Goal: Information Seeking & Learning: Check status

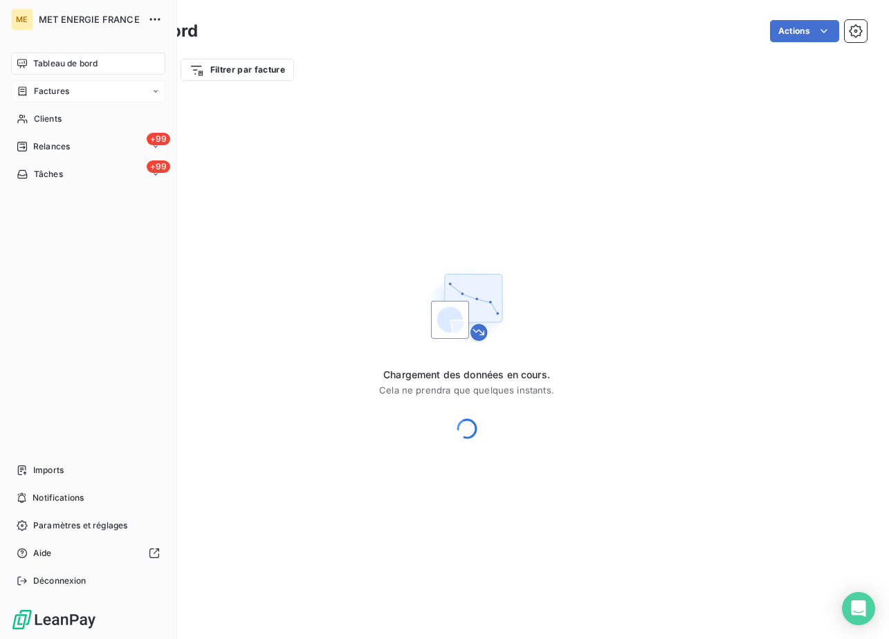
click at [50, 91] on span "Factures" at bounding box center [51, 91] width 35 height 12
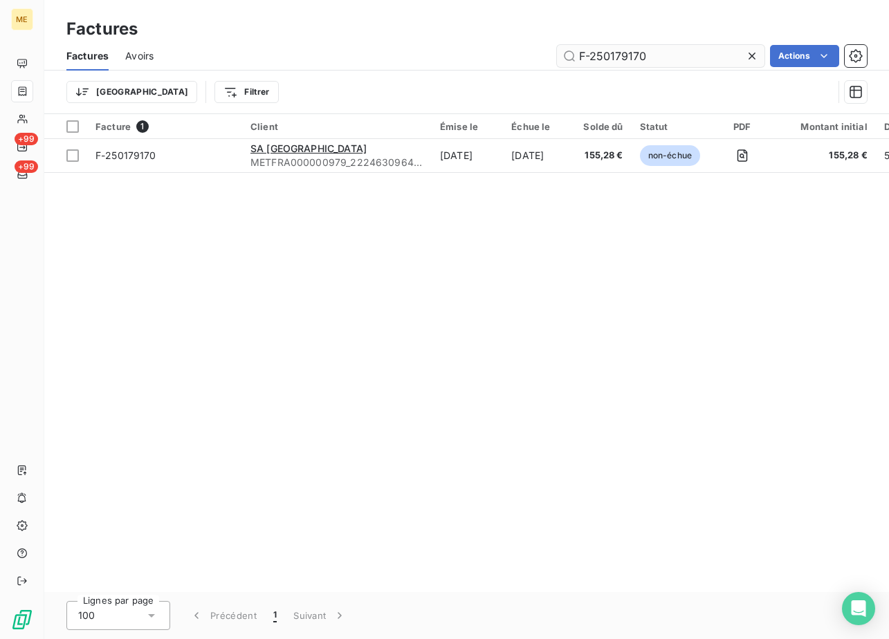
click at [704, 58] on input "F-250179170" at bounding box center [661, 56] width 208 height 22
click at [705, 58] on input "F-250179170" at bounding box center [661, 56] width 208 height 22
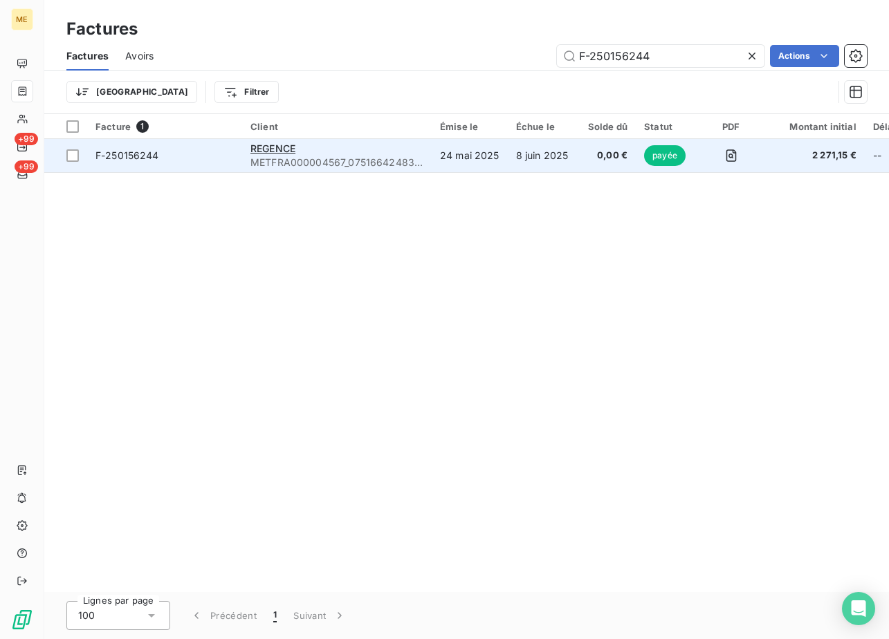
type input "F-250156244"
click at [148, 151] on span "F-250156244" at bounding box center [128, 155] width 64 height 12
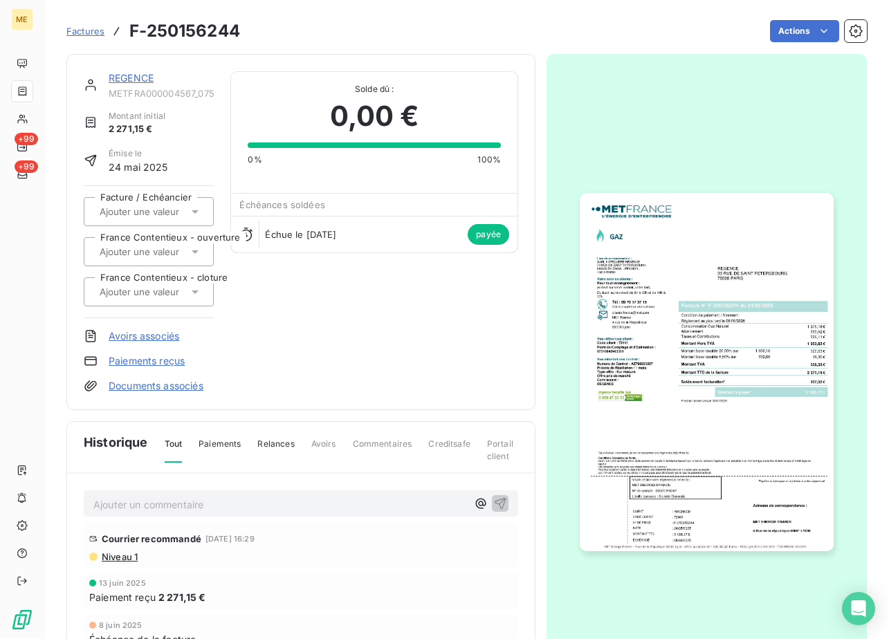
click at [781, 322] on img "button" at bounding box center [706, 372] width 253 height 358
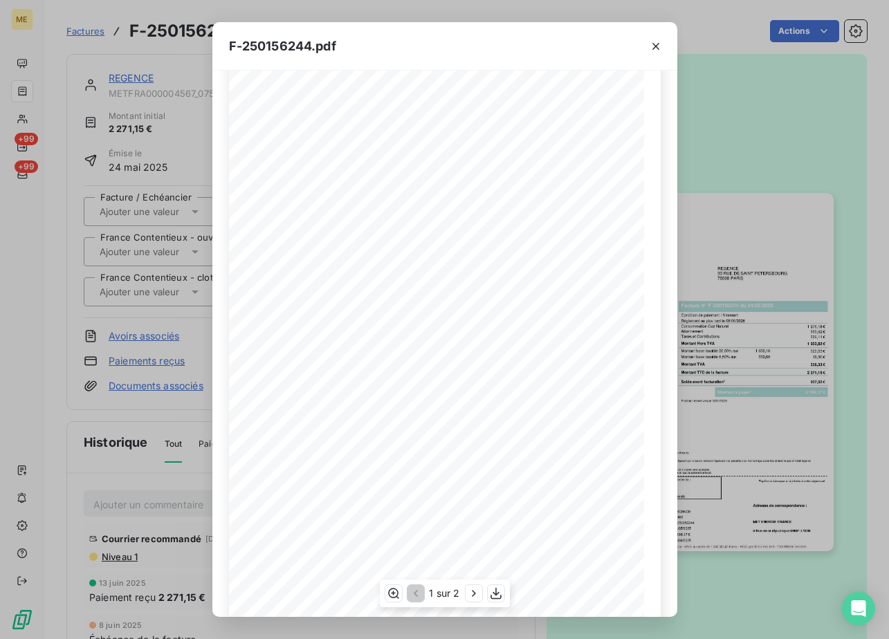
scroll to position [69, 0]
click at [493, 588] on icon "button" at bounding box center [496, 594] width 14 height 14
click at [174, 155] on div "F-250156244.pdf *Sous réserve, notamment, du bon encaissement des règlements dé…" at bounding box center [444, 319] width 889 height 639
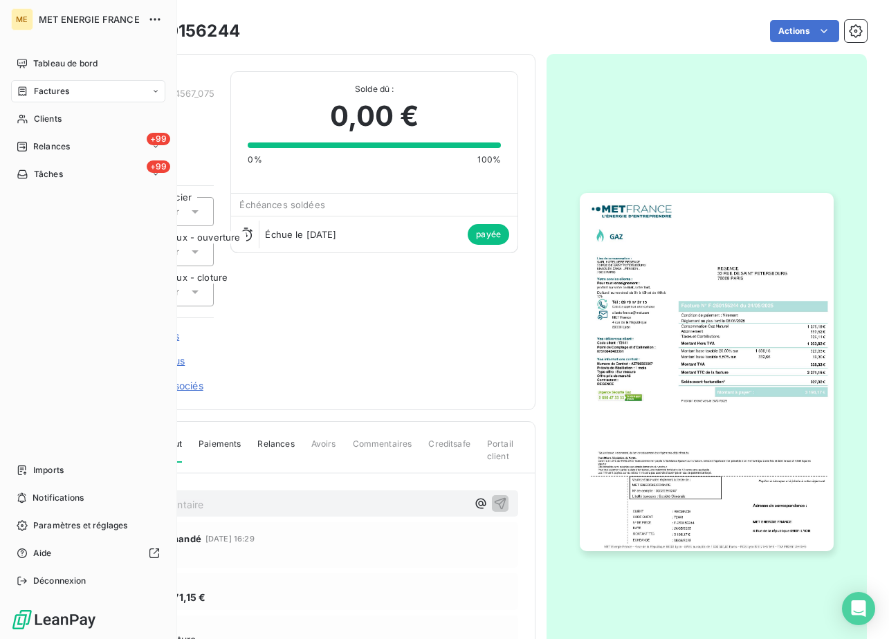
click at [57, 91] on span "Factures" at bounding box center [51, 91] width 35 height 12
click at [74, 117] on div "Factures" at bounding box center [97, 119] width 138 height 22
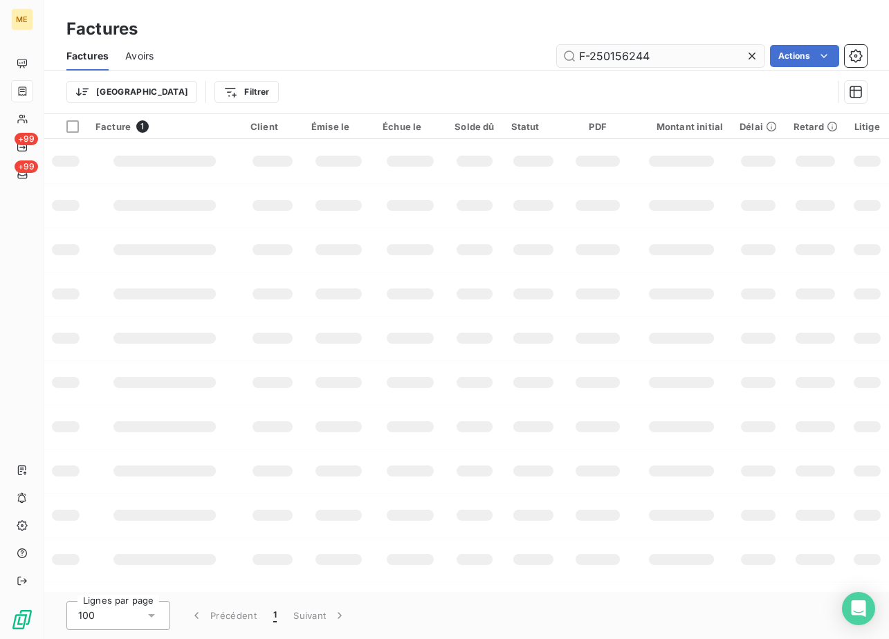
click at [682, 51] on input "F-250156244" at bounding box center [661, 56] width 208 height 22
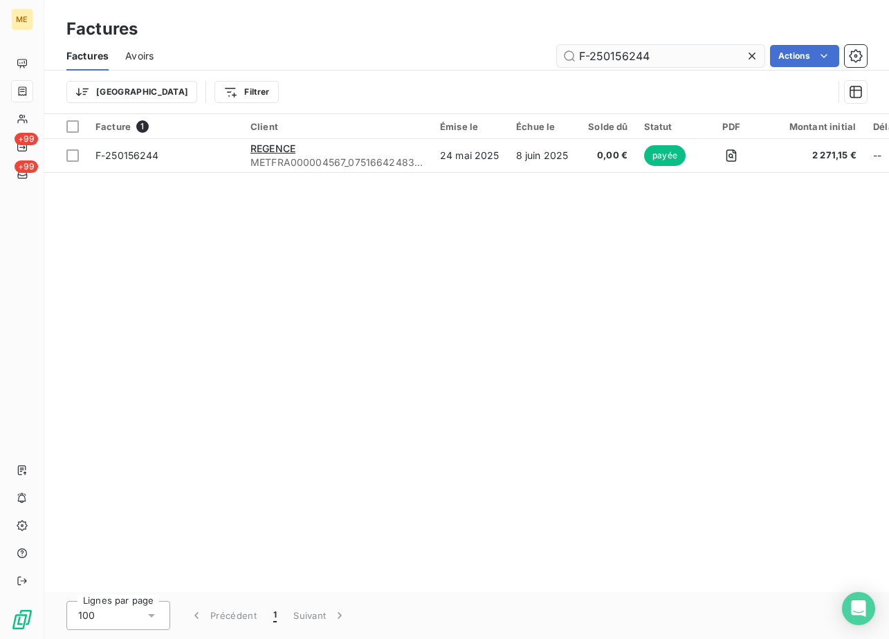
click at [682, 51] on input "F-250156244" at bounding box center [661, 56] width 208 height 22
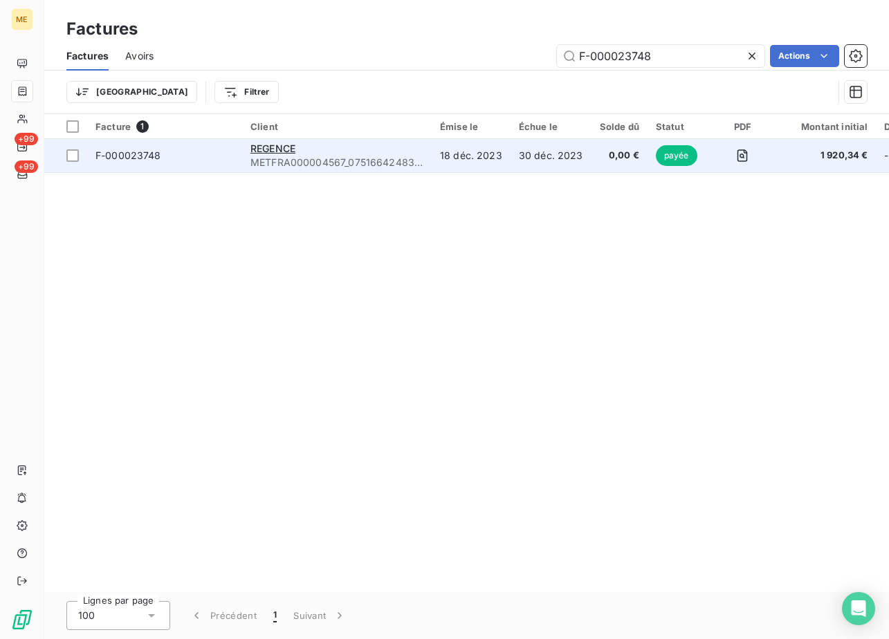
type input "F-000023748"
click at [194, 161] on span "F-000023748" at bounding box center [165, 156] width 138 height 14
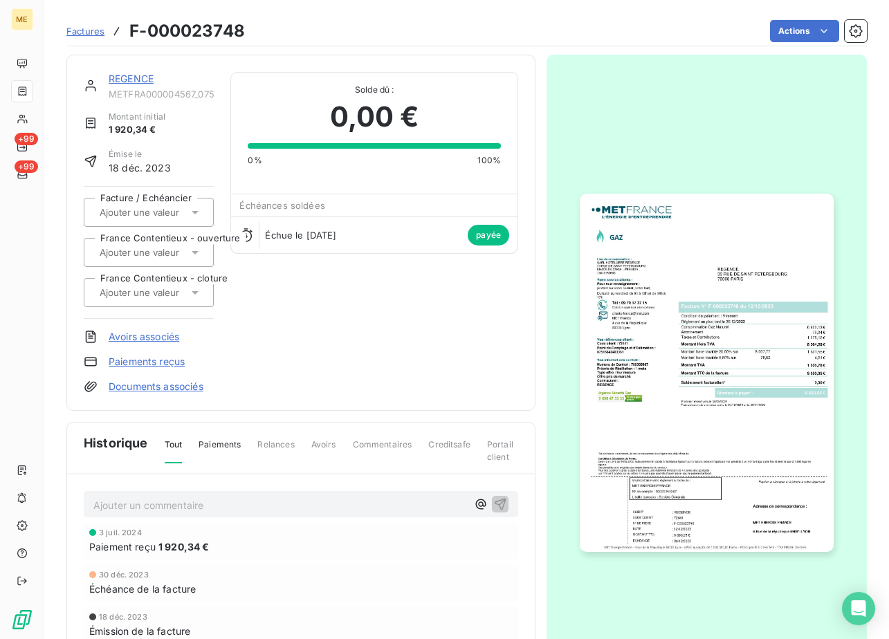
scroll to position [127, 0]
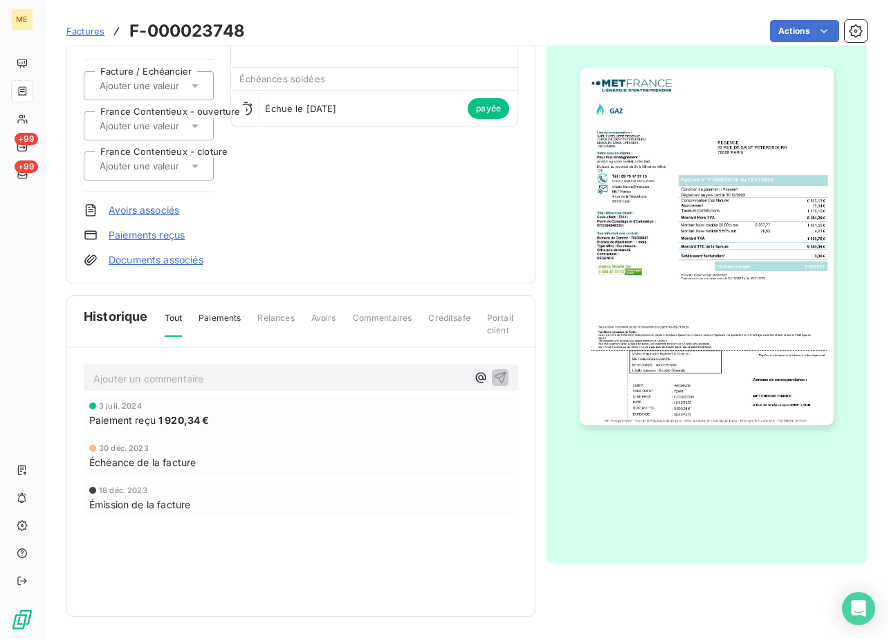
click at [635, 283] on img "button" at bounding box center [706, 246] width 253 height 358
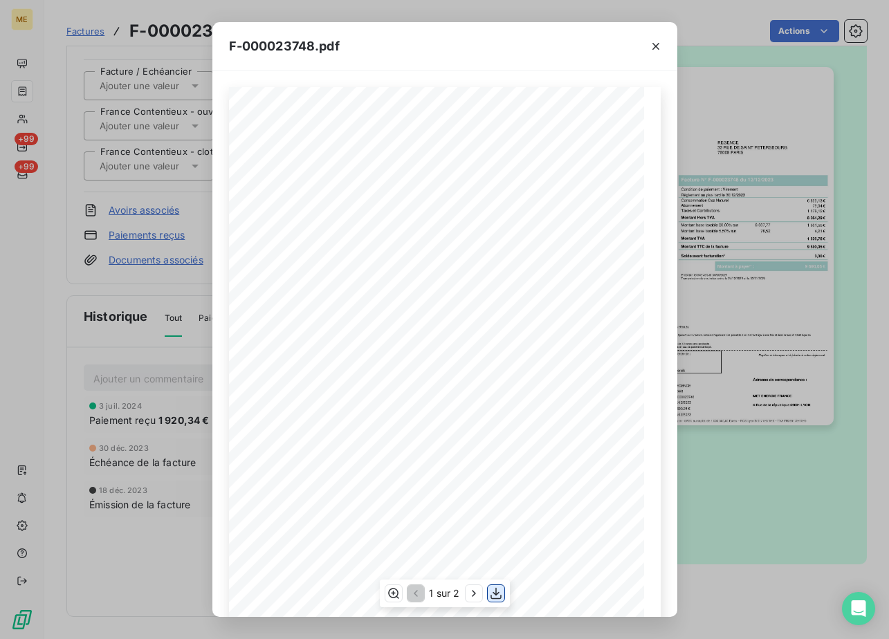
click at [498, 594] on icon "button" at bounding box center [496, 594] width 11 height 12
drag, startPoint x: 17, startPoint y: 134, endPoint x: 128, endPoint y: 93, distance: 118.0
click at [20, 131] on div "F-000023748.pdf *Sous réserve, notamment, du bon encaissement des règlements dé…" at bounding box center [444, 319] width 889 height 639
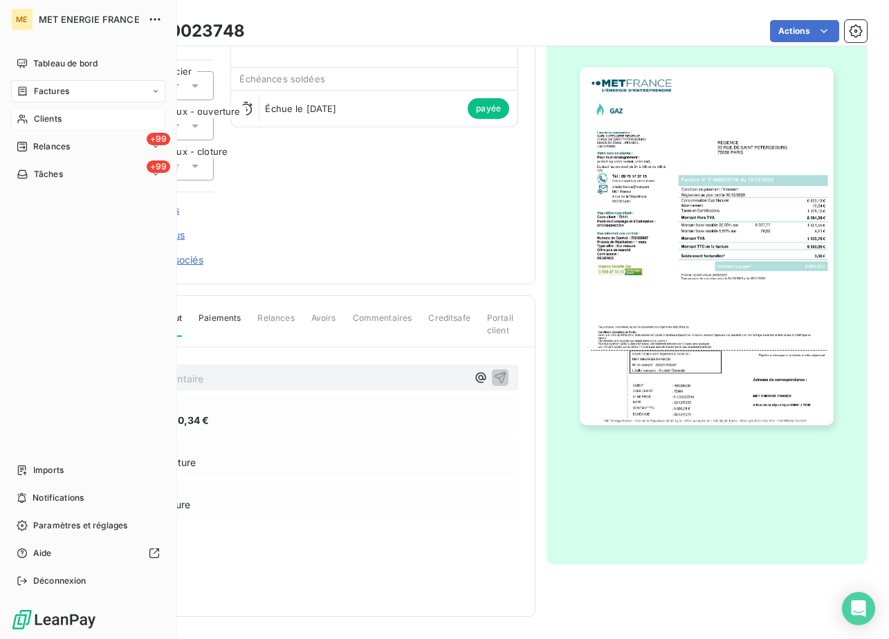
click at [59, 121] on span "Clients" at bounding box center [48, 119] width 28 height 12
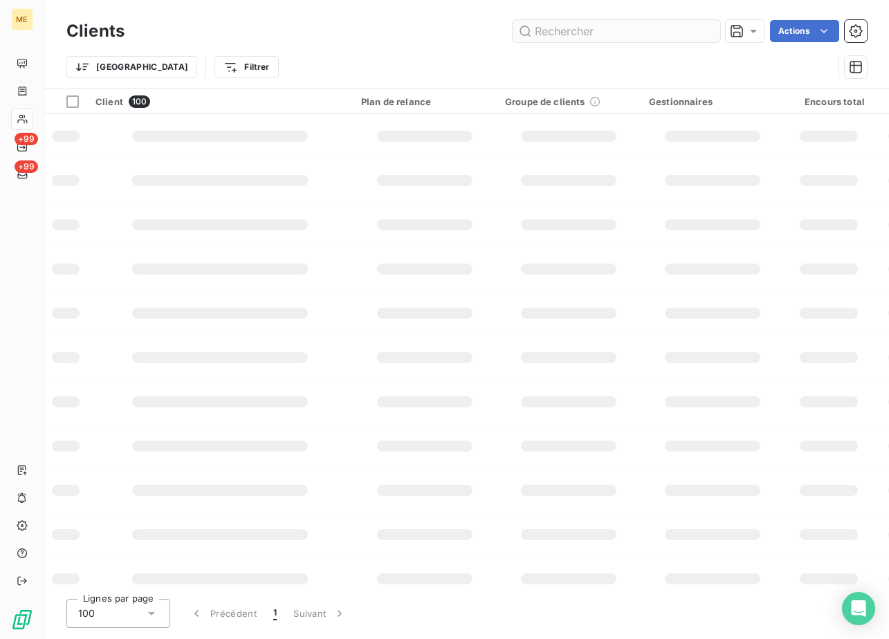
click at [618, 28] on input "text" at bounding box center [617, 31] width 208 height 22
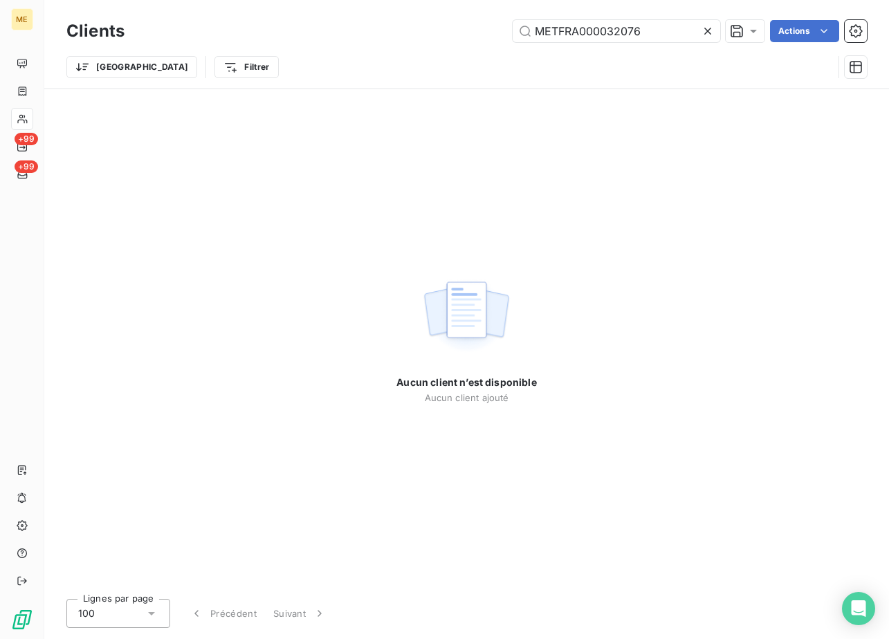
click at [427, 154] on div "Aucun client n’est disponible Aucun client ajouté" at bounding box center [467, 338] width 140 height 499
click at [595, 29] on input "METFRA000032076" at bounding box center [617, 31] width 208 height 22
click at [649, 24] on input "METFRA000032076" at bounding box center [617, 31] width 208 height 22
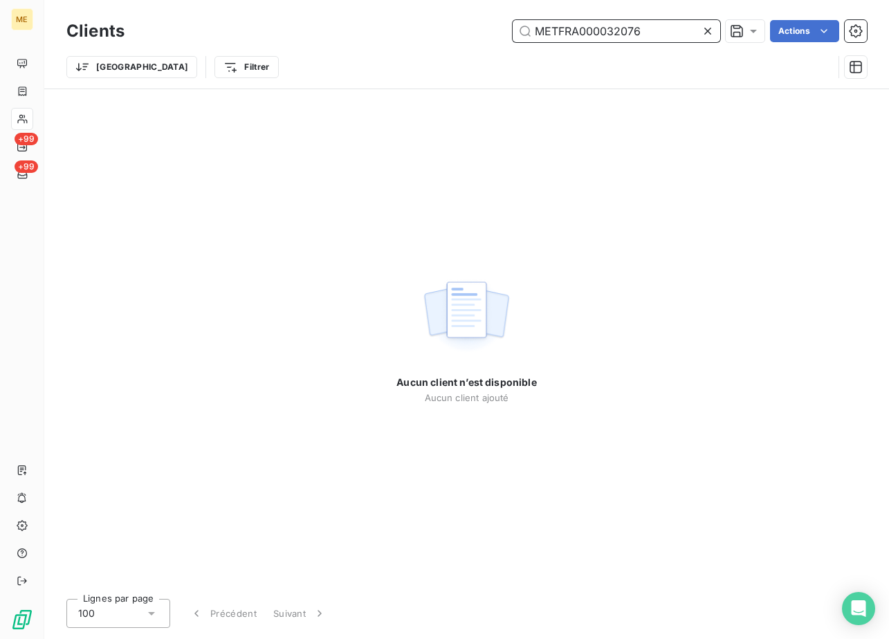
click at [644, 24] on input "METFRA000032076" at bounding box center [617, 31] width 208 height 22
click at [579, 29] on input "METFRA000032076" at bounding box center [617, 31] width 208 height 22
click at [545, 28] on input "METFRA000032076" at bounding box center [617, 31] width 208 height 22
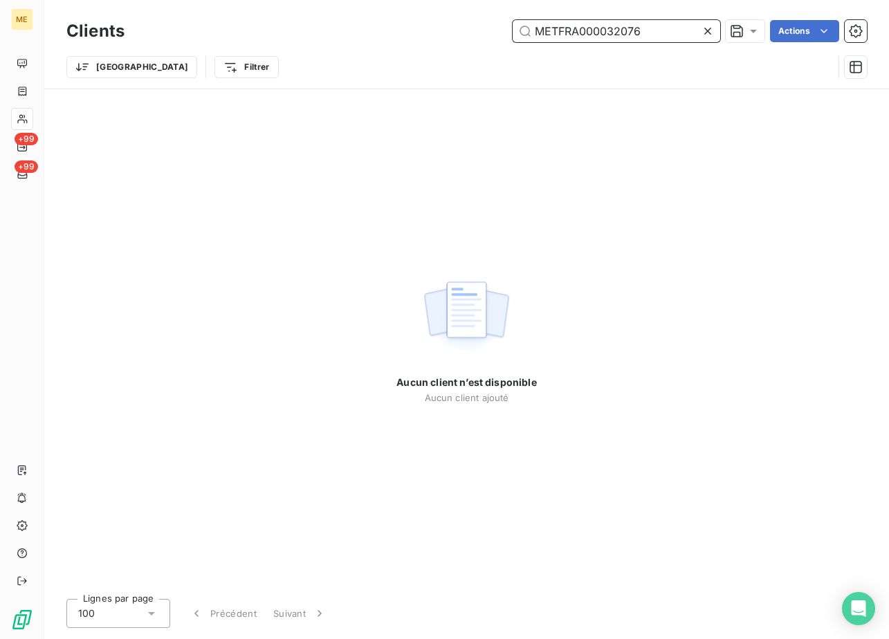
click at [545, 28] on input "METFRA000032076" at bounding box center [617, 31] width 208 height 22
click at [606, 40] on input "METFRA000032076" at bounding box center [617, 31] width 208 height 22
paste input "25297973890871"
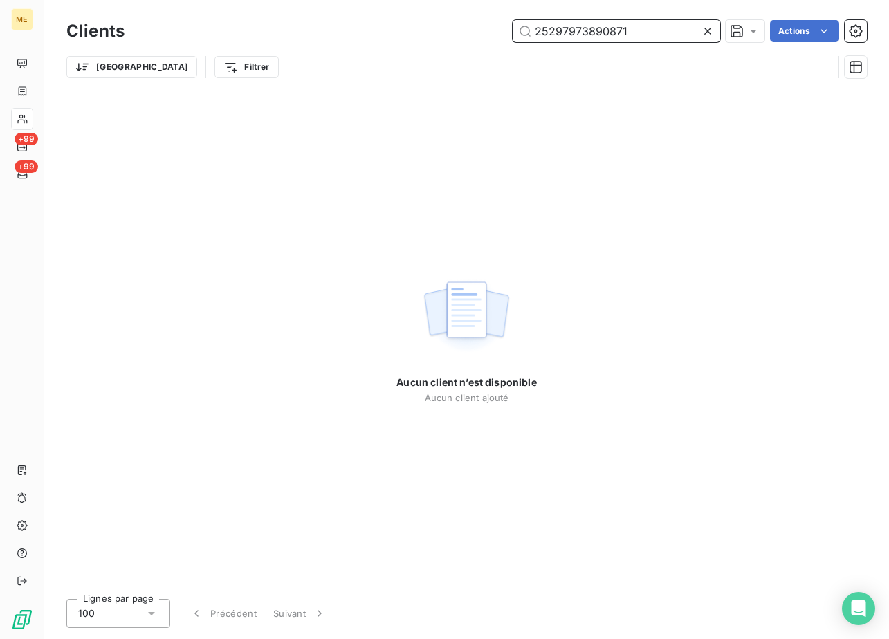
type input "25297973890871"
